Goal: Information Seeking & Learning: Learn about a topic

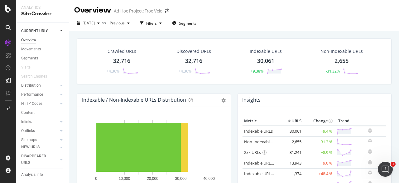
click at [263, 152] on icon at bounding box center [265, 152] width 4 height 4
